Goal: Information Seeking & Learning: Learn about a topic

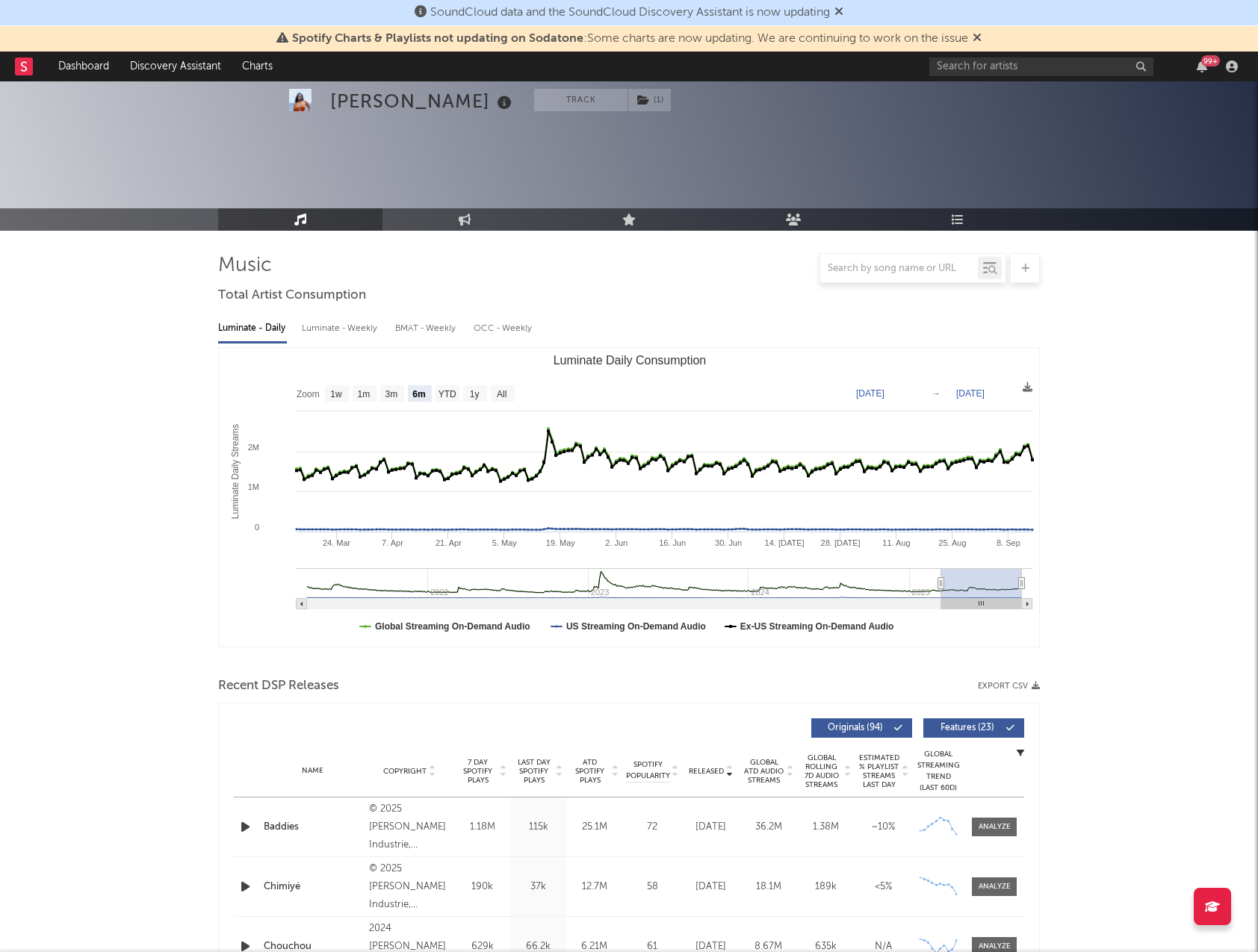
select select "6m"
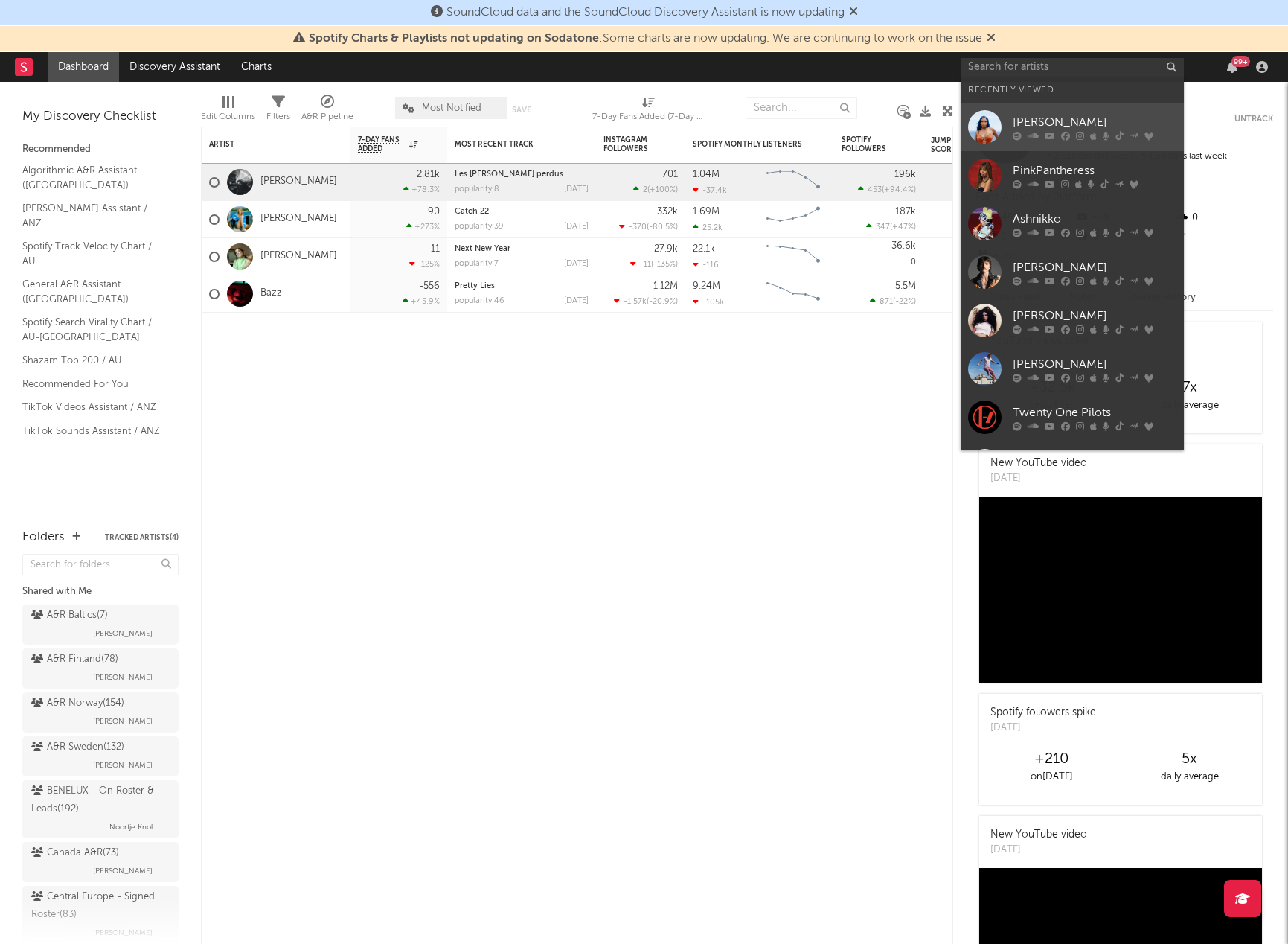
click at [1050, 118] on div "[PERSON_NAME]" at bounding box center [1094, 122] width 163 height 18
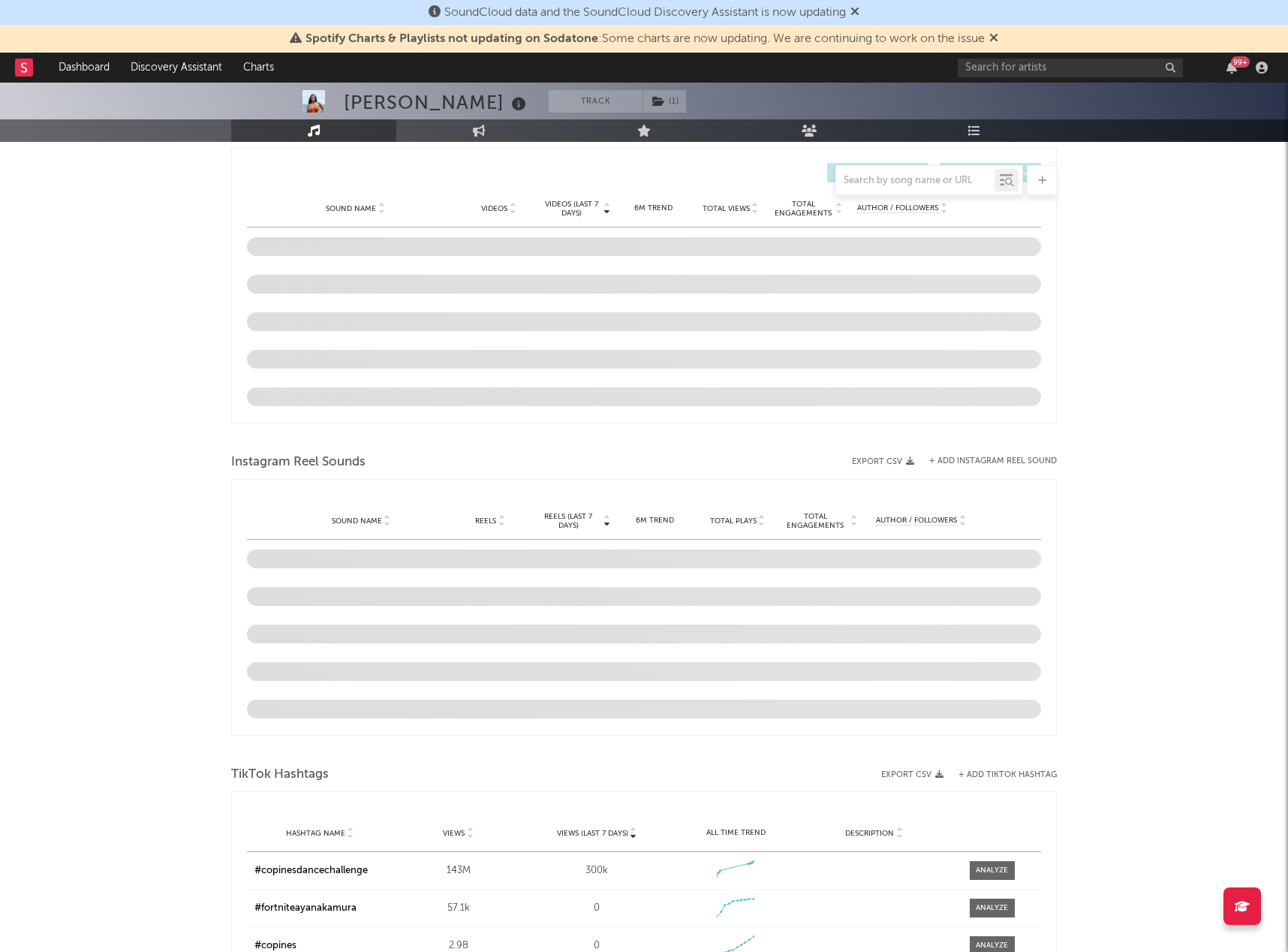
select select "6m"
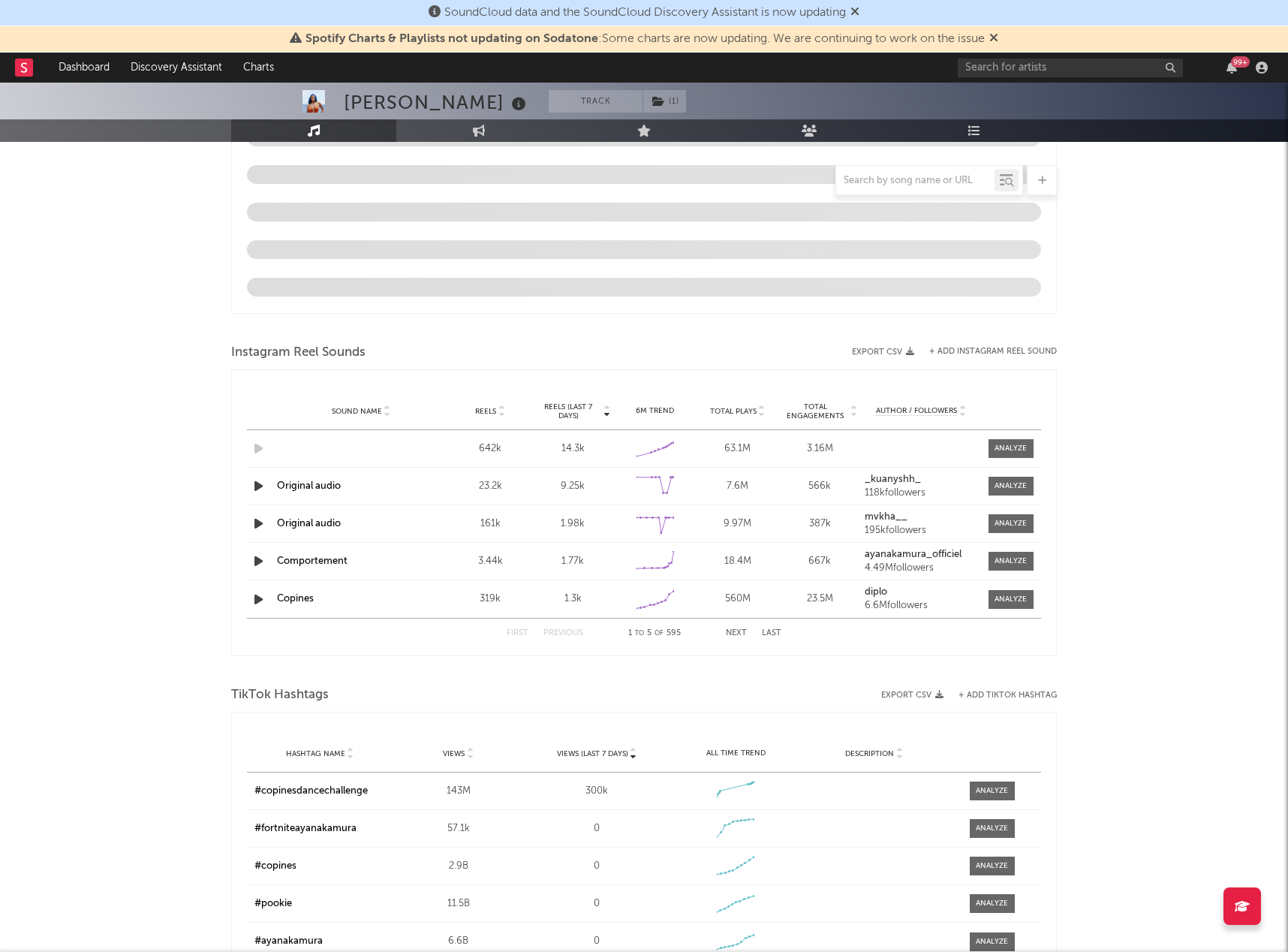
scroll to position [1020, 0]
